Goal: Register for event/course

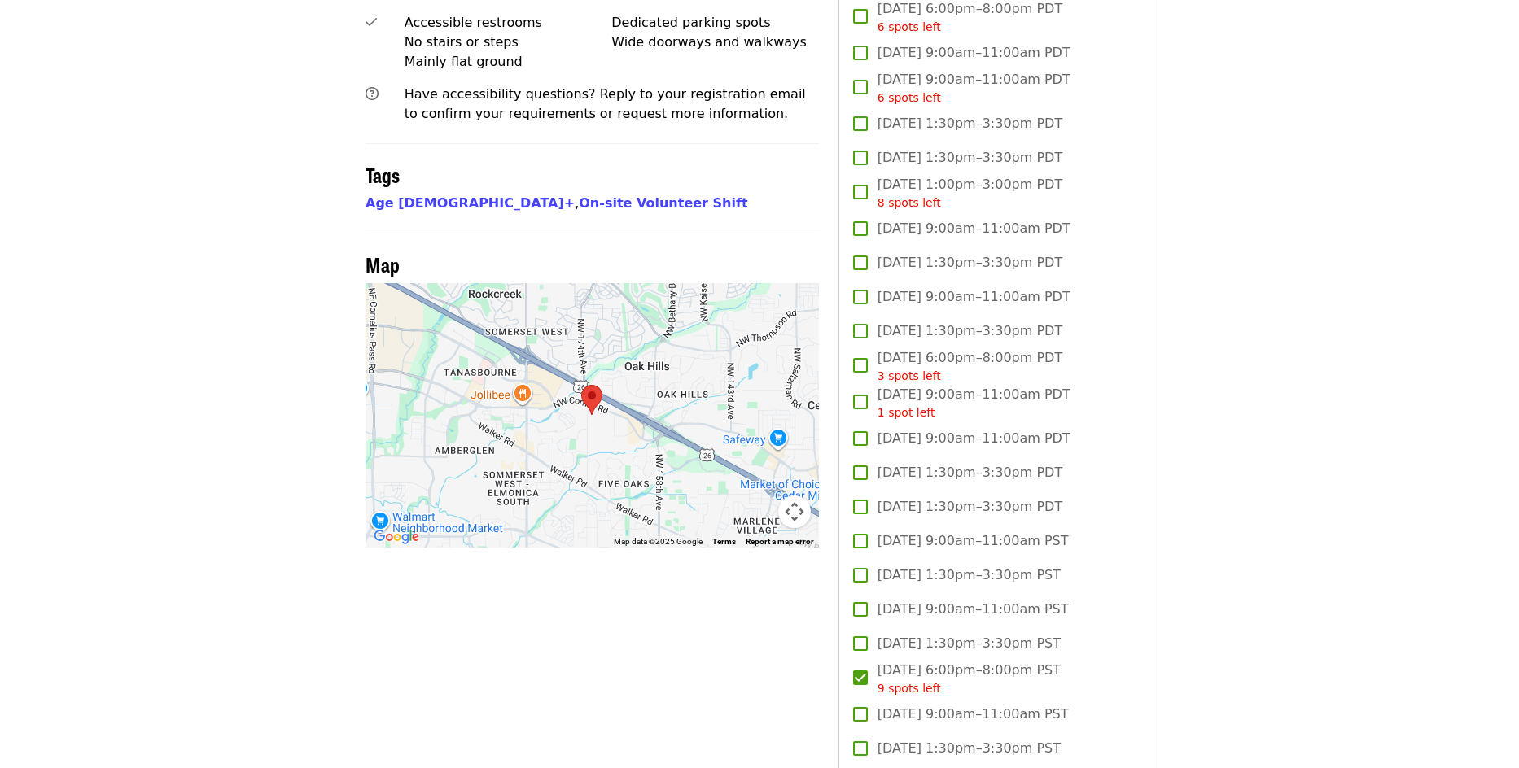
scroll to position [1294, 0]
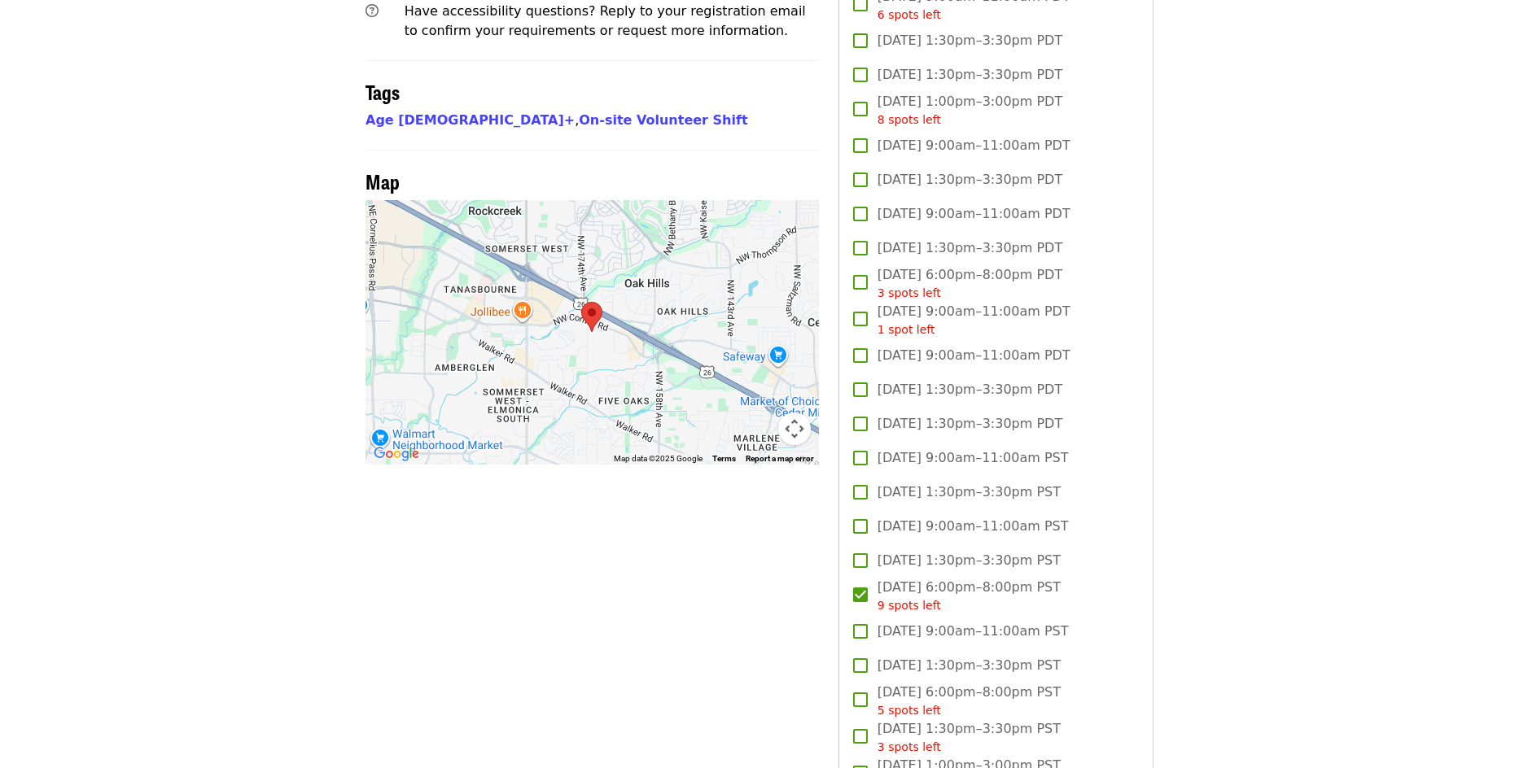
click at [898, 601] on span "9 spots left" at bounding box center [908, 605] width 63 height 13
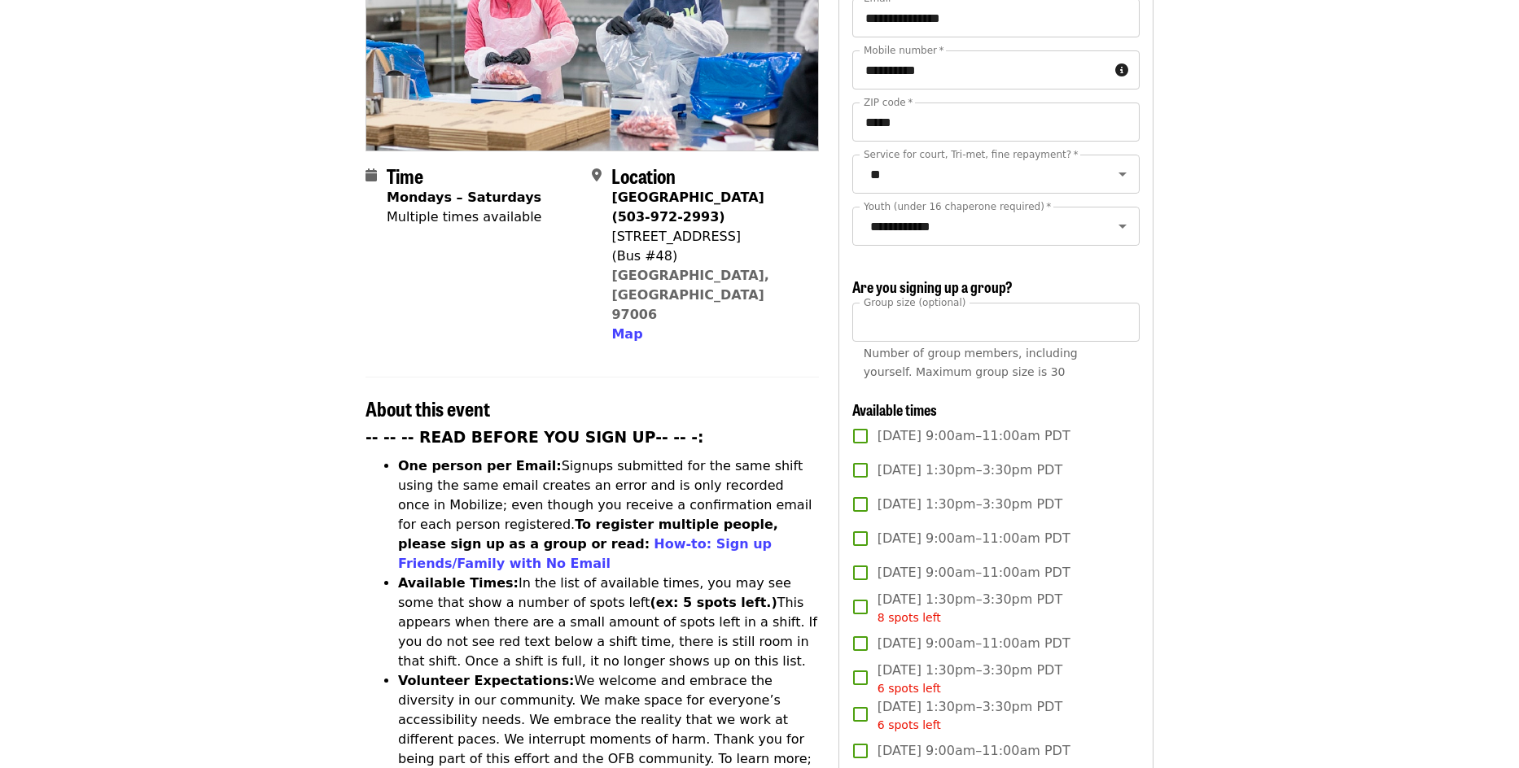
scroll to position [0, 0]
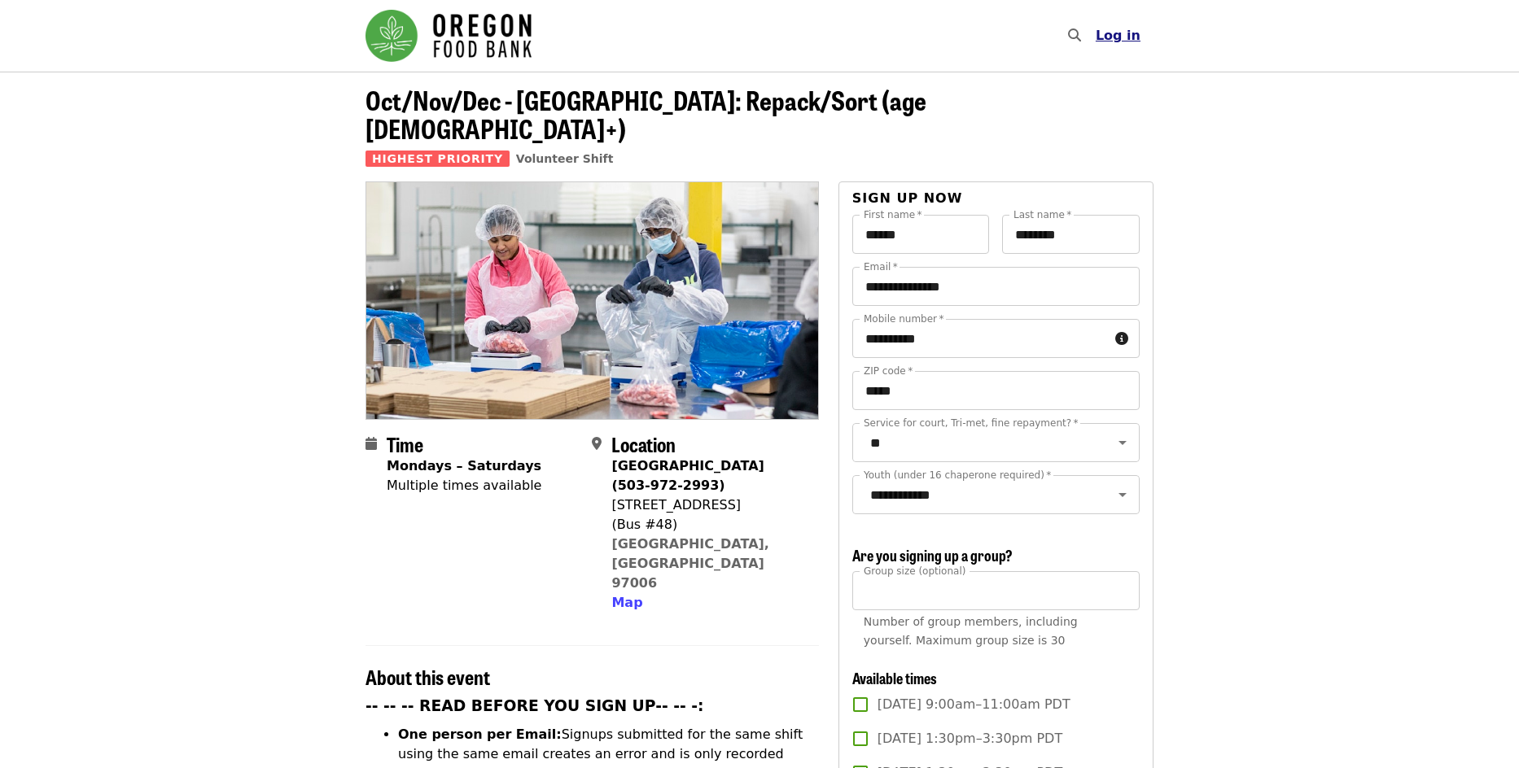
click at [1121, 36] on span "Log in" at bounding box center [1117, 35] width 45 height 15
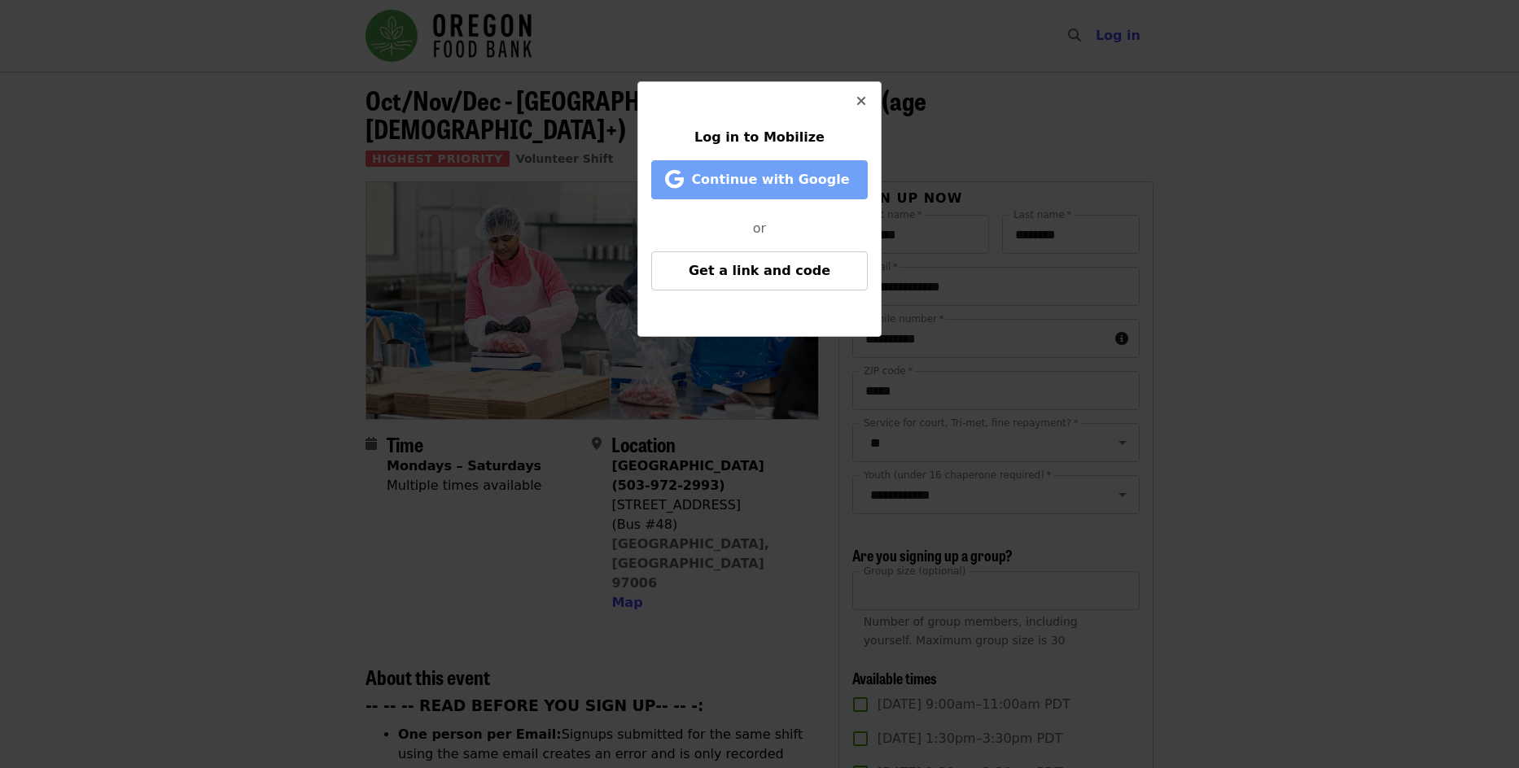
click at [794, 177] on span "Continue with Google" at bounding box center [770, 179] width 158 height 15
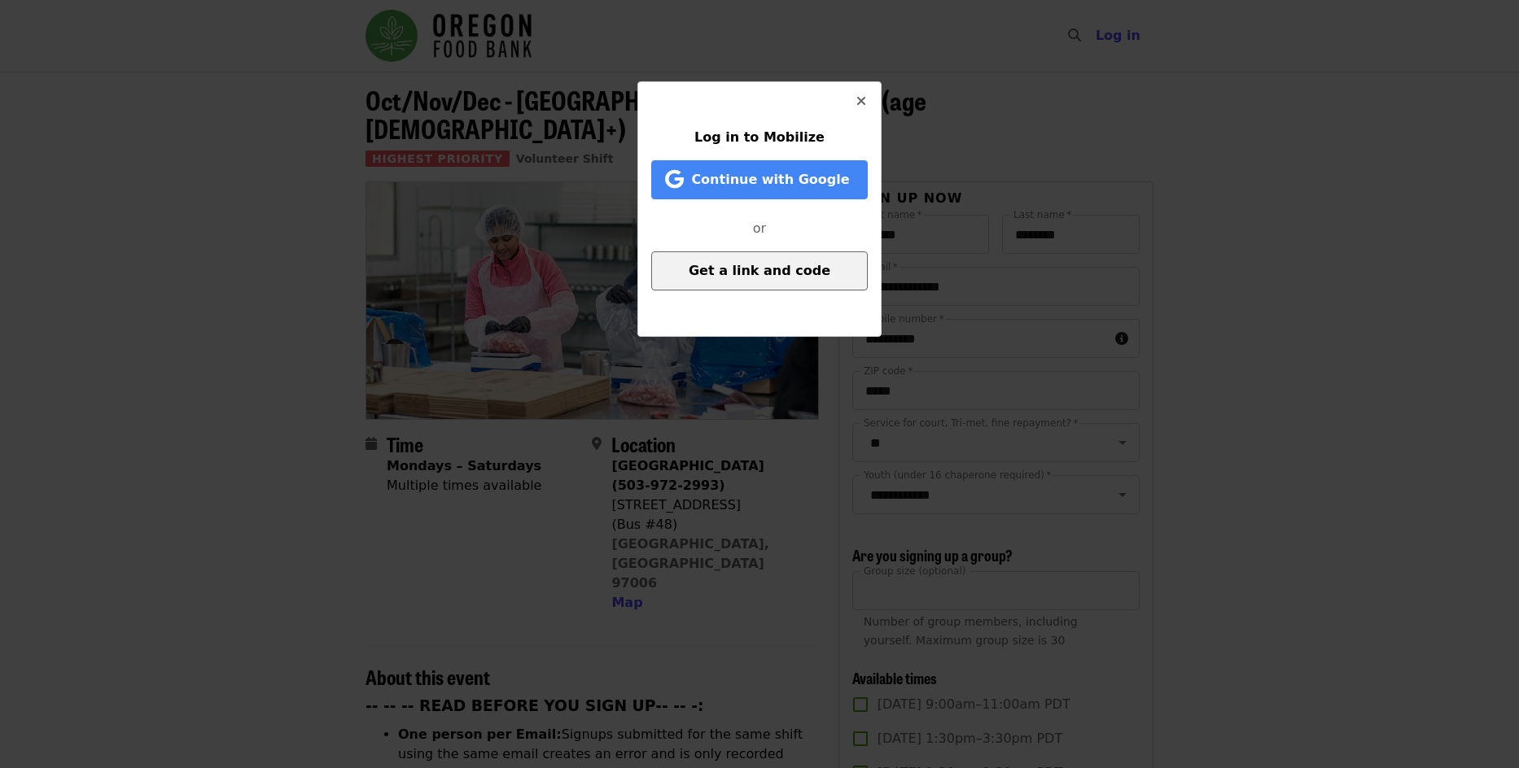
click at [785, 276] on span "Get a link and code" at bounding box center [759, 270] width 142 height 15
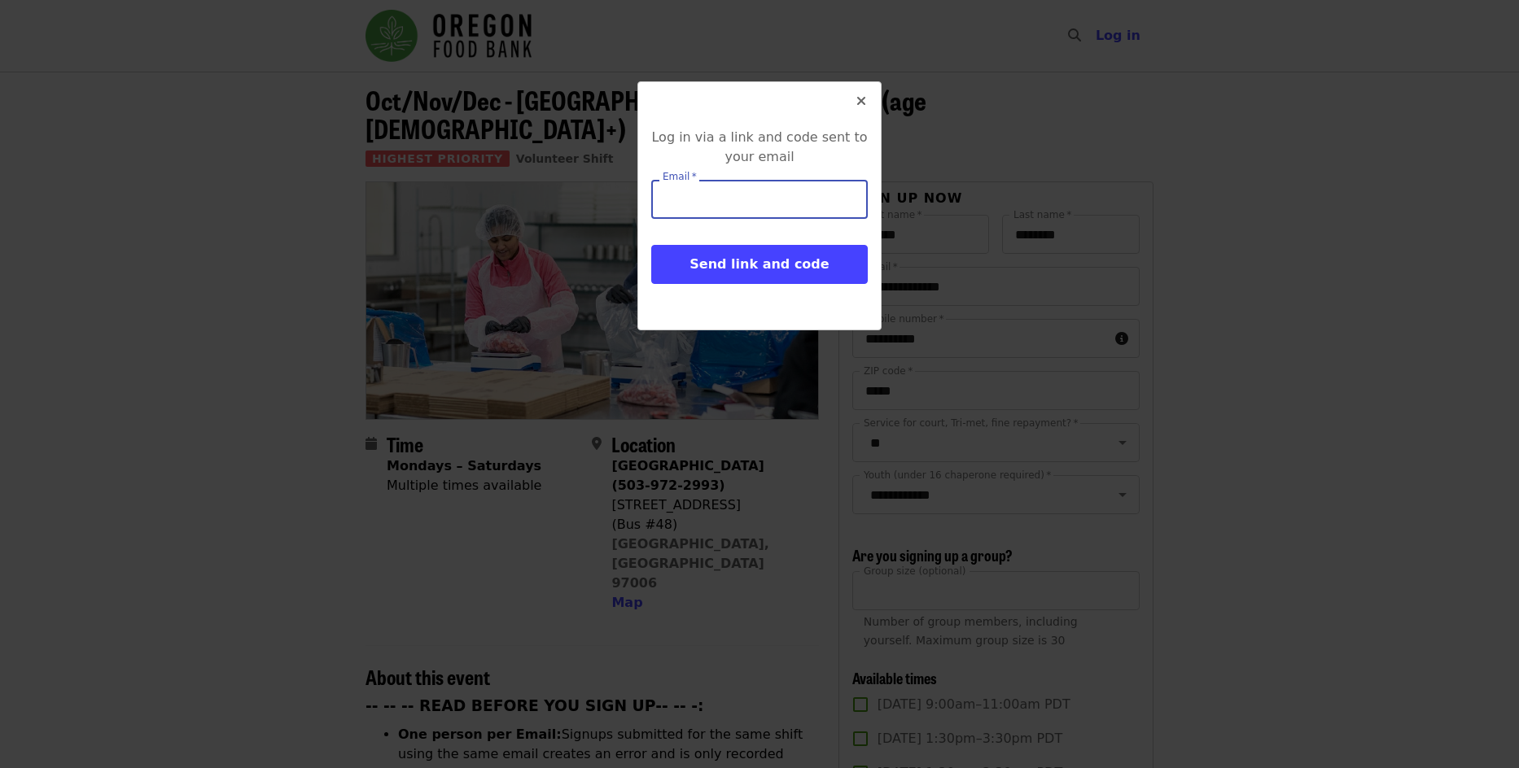
click at [761, 209] on input "Email   *" at bounding box center [759, 199] width 216 height 39
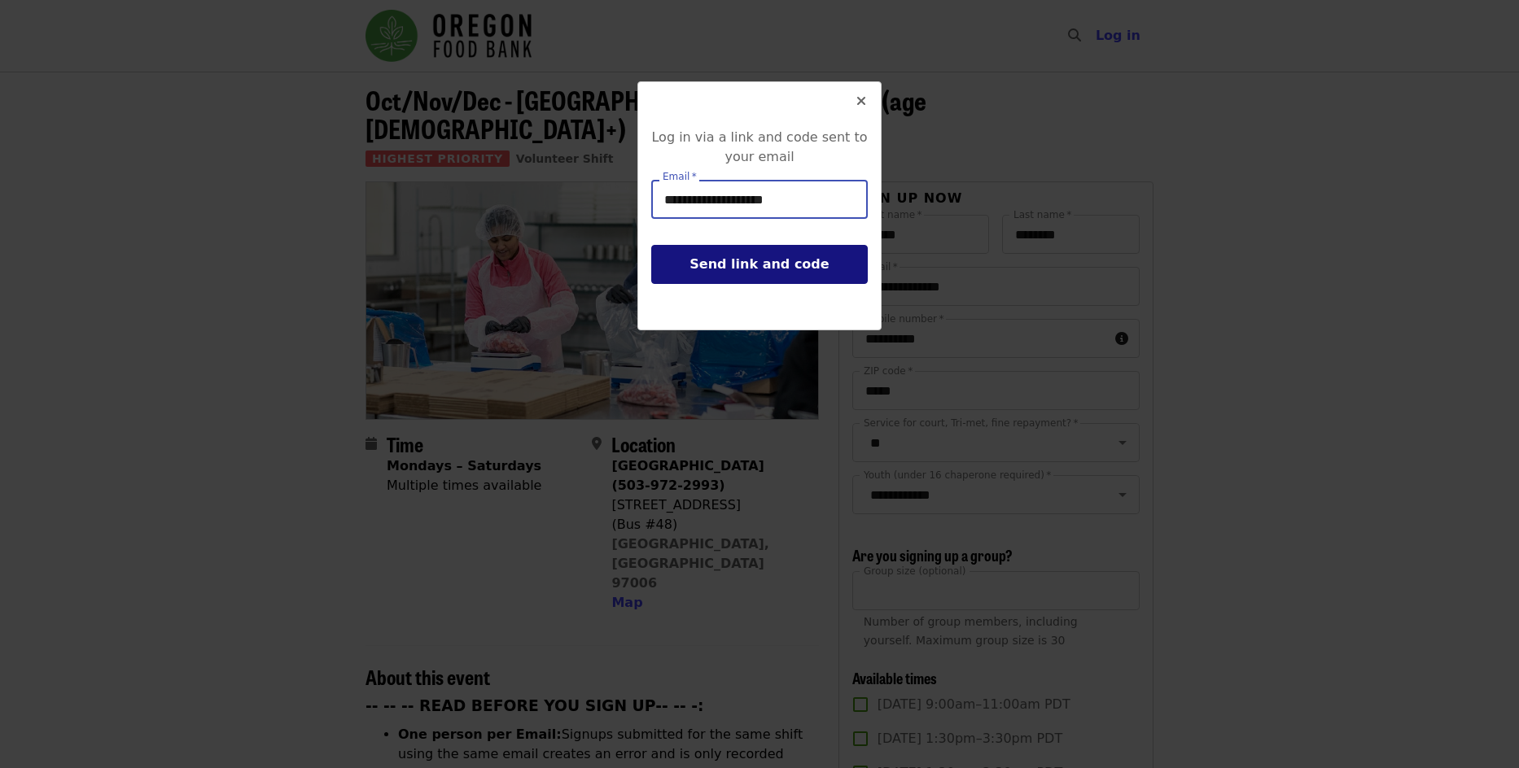
type input "**********"
click at [745, 269] on span "Send link and code" at bounding box center [758, 263] width 139 height 15
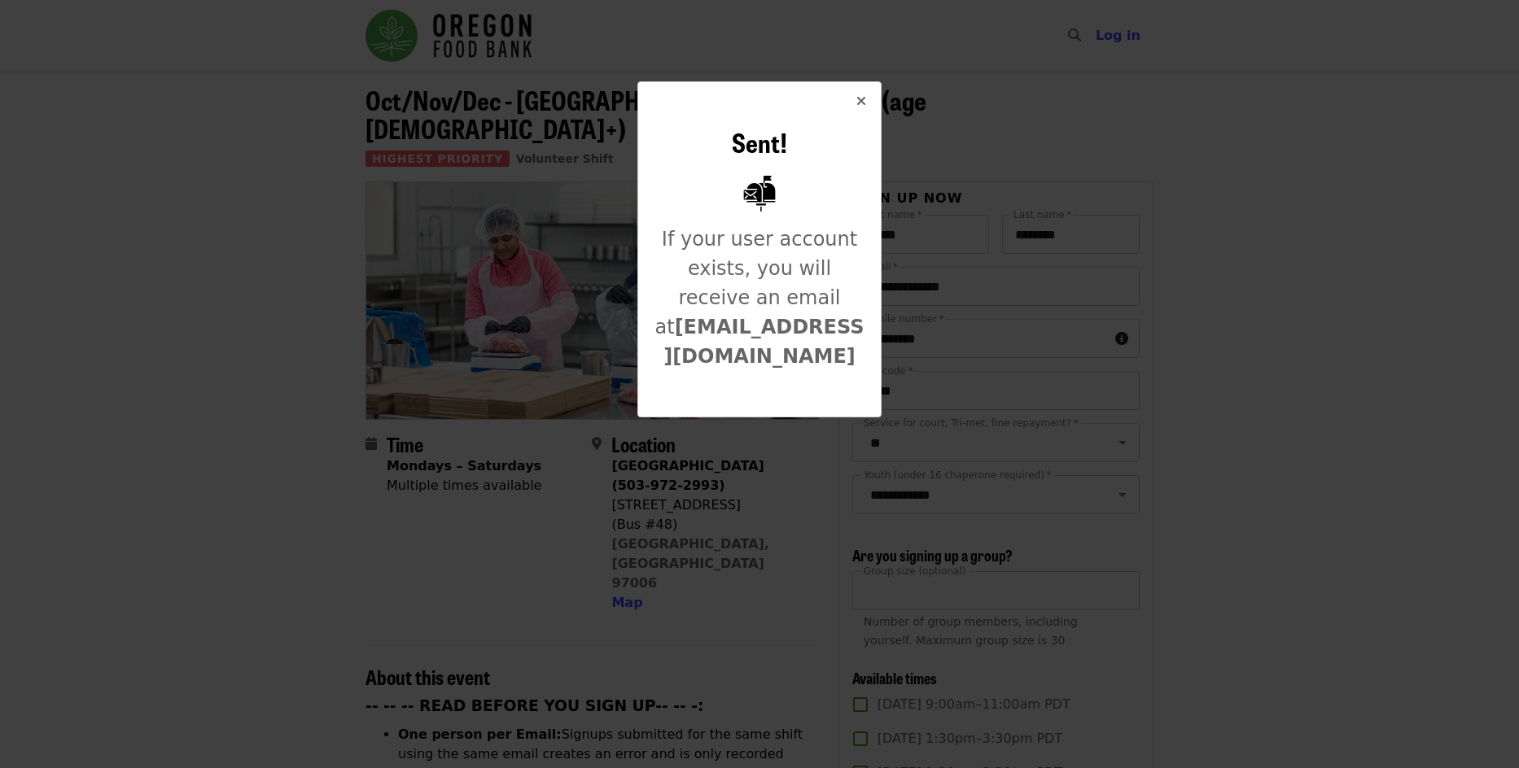
click at [872, 94] on button "Close" at bounding box center [860, 101] width 39 height 39
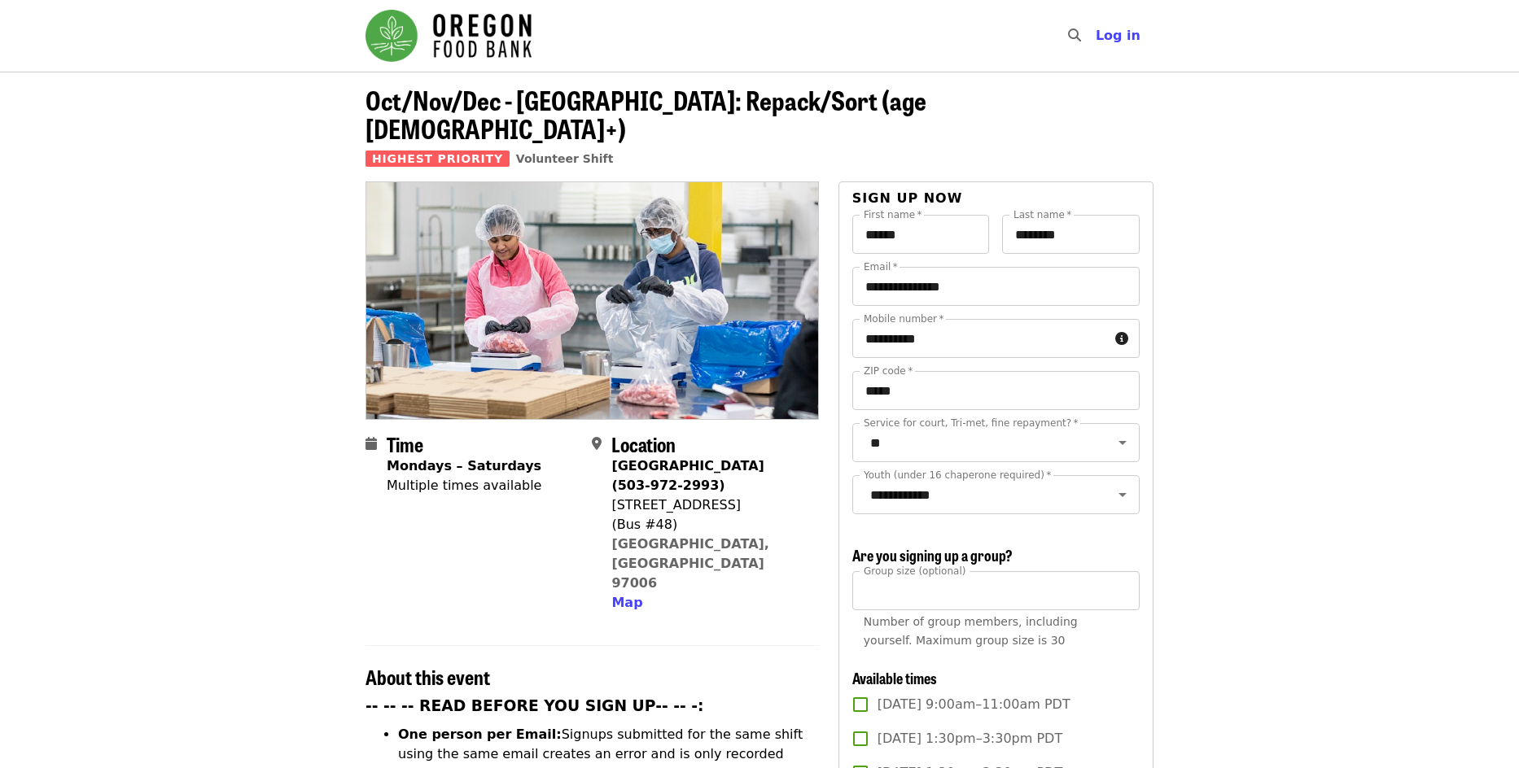
click at [1079, 33] on icon "search icon" at bounding box center [1074, 35] width 13 height 15
click at [1138, 42] on span "Log in" at bounding box center [1117, 35] width 45 height 15
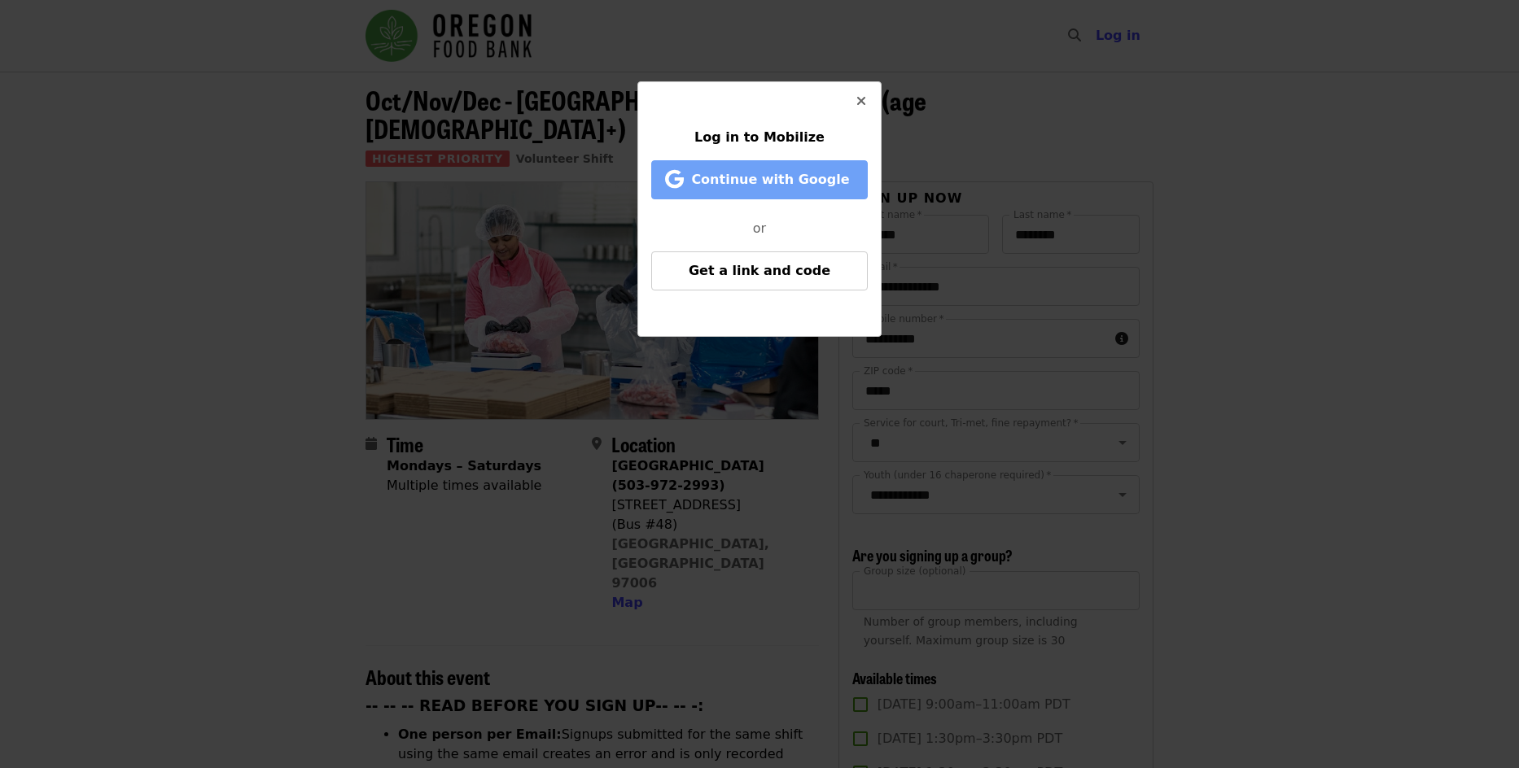
click at [784, 181] on span "Continue with Google" at bounding box center [770, 179] width 158 height 15
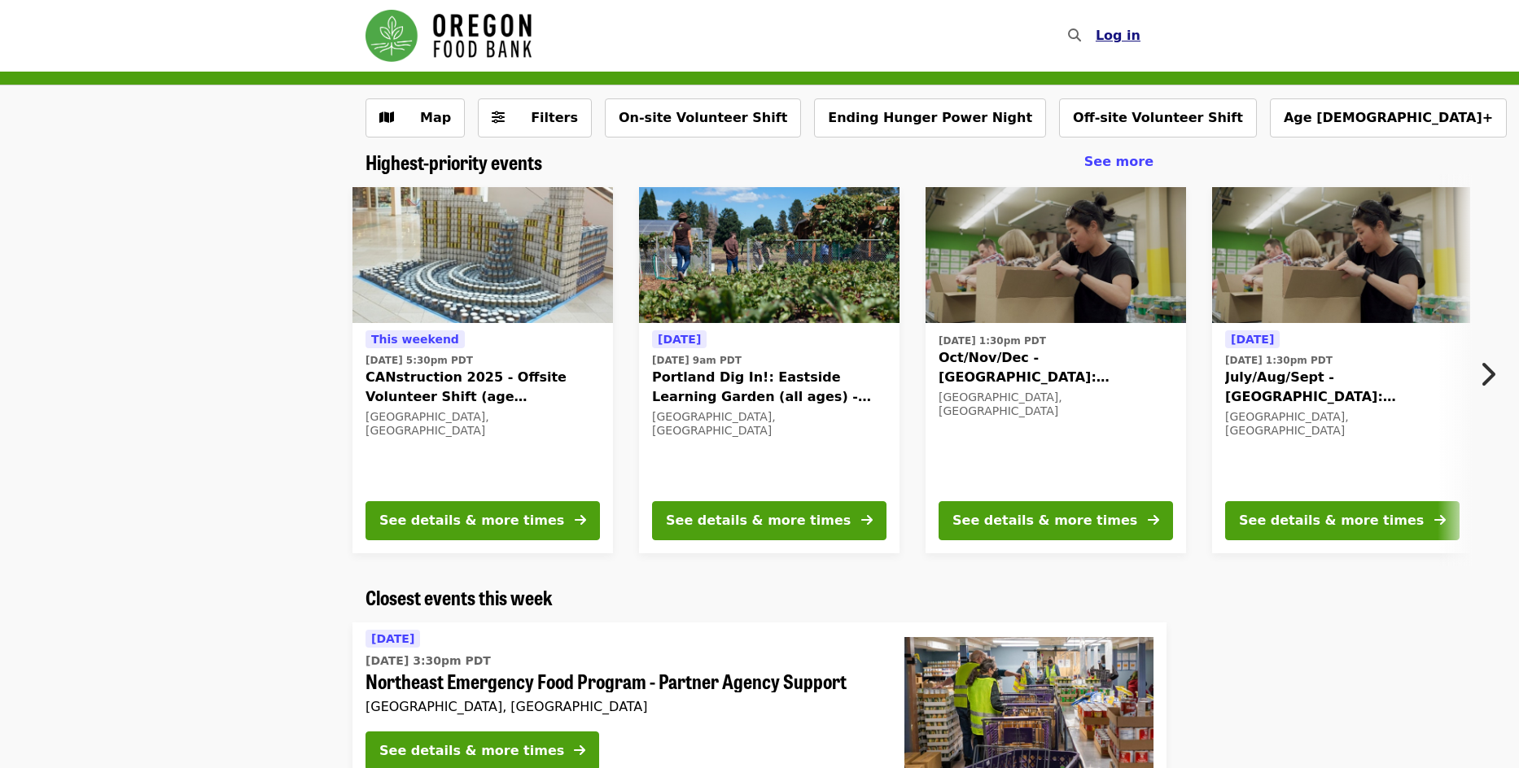
click at [1121, 33] on span "Log in" at bounding box center [1117, 35] width 45 height 15
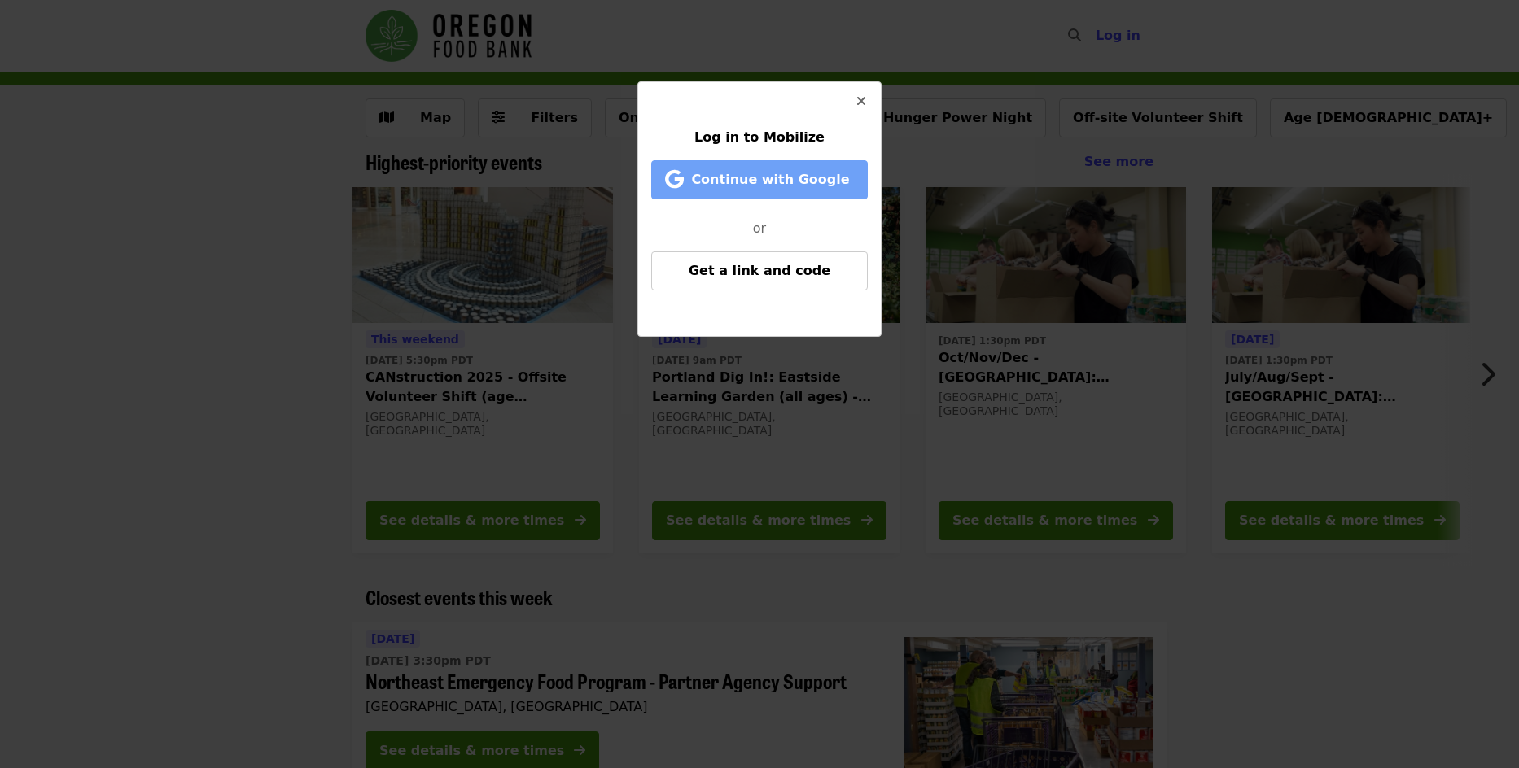
click at [773, 173] on span "Continue with Google" at bounding box center [770, 179] width 158 height 15
